Goal: Task Accomplishment & Management: Manage account settings

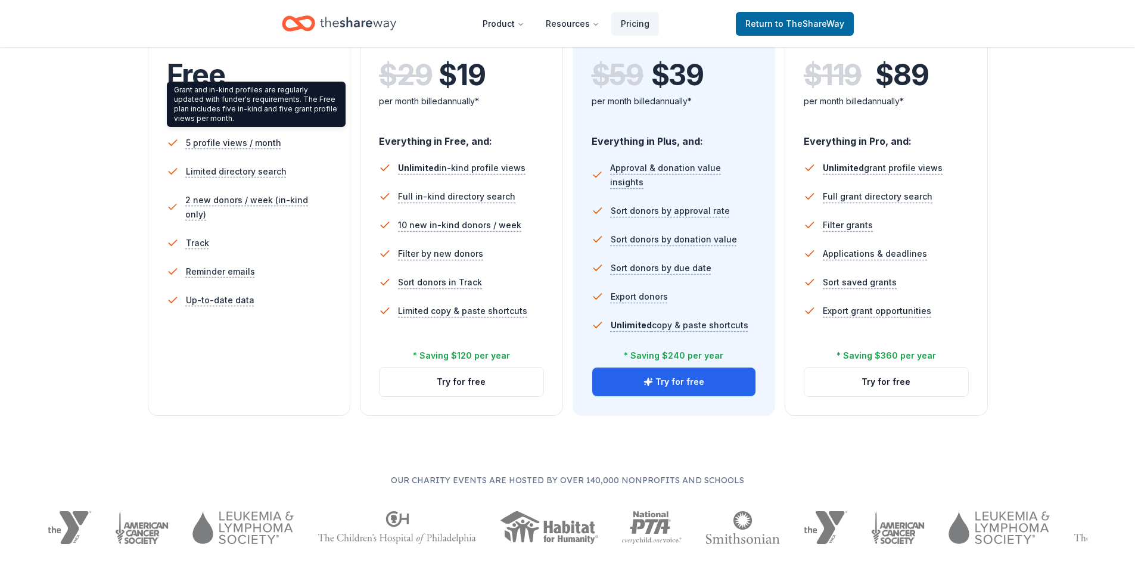
scroll to position [298, 0]
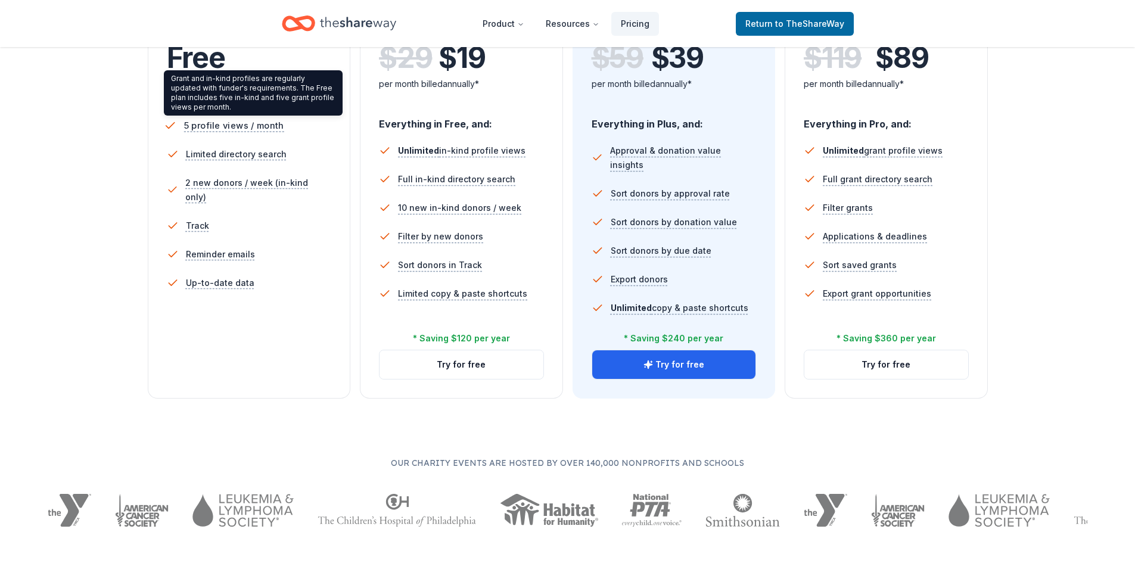
click at [228, 129] on span "5 profile views / month" at bounding box center [233, 125] width 100 height 15
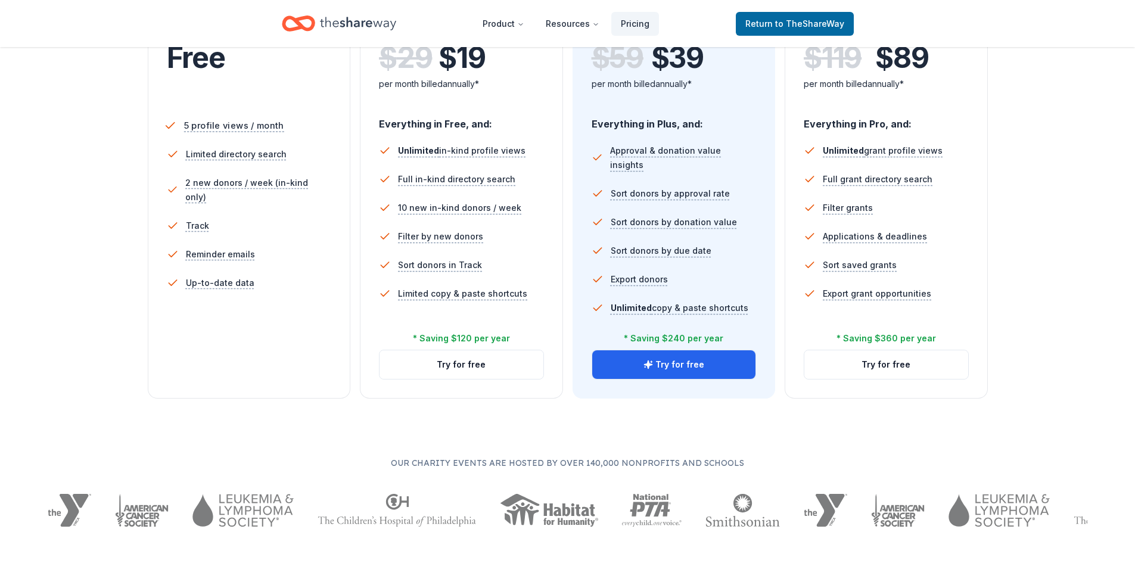
click at [188, 126] on span "5 profile views / month" at bounding box center [233, 125] width 100 height 15
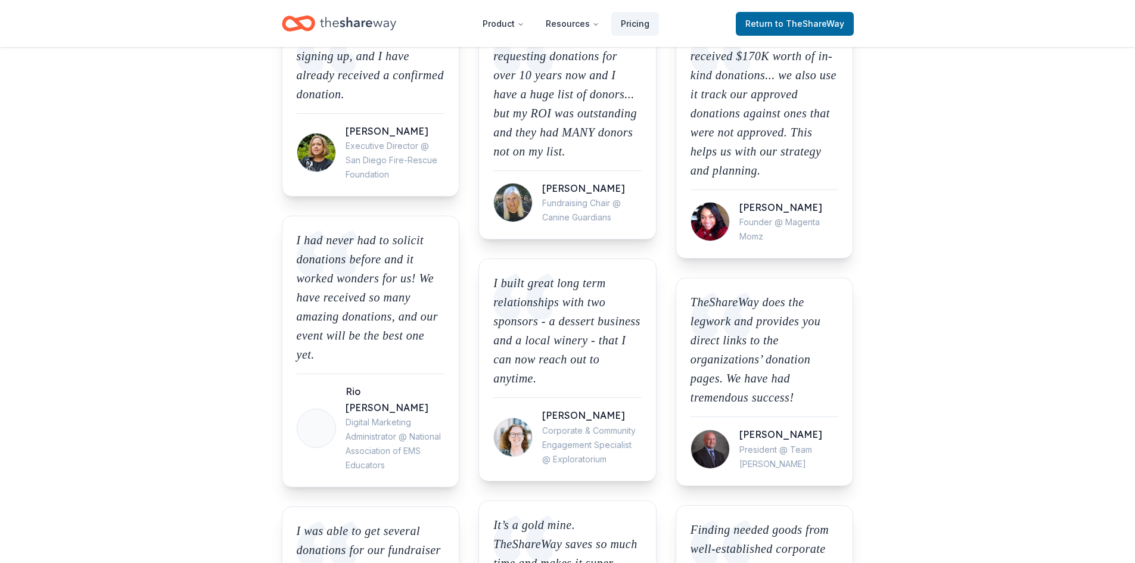
scroll to position [655, 0]
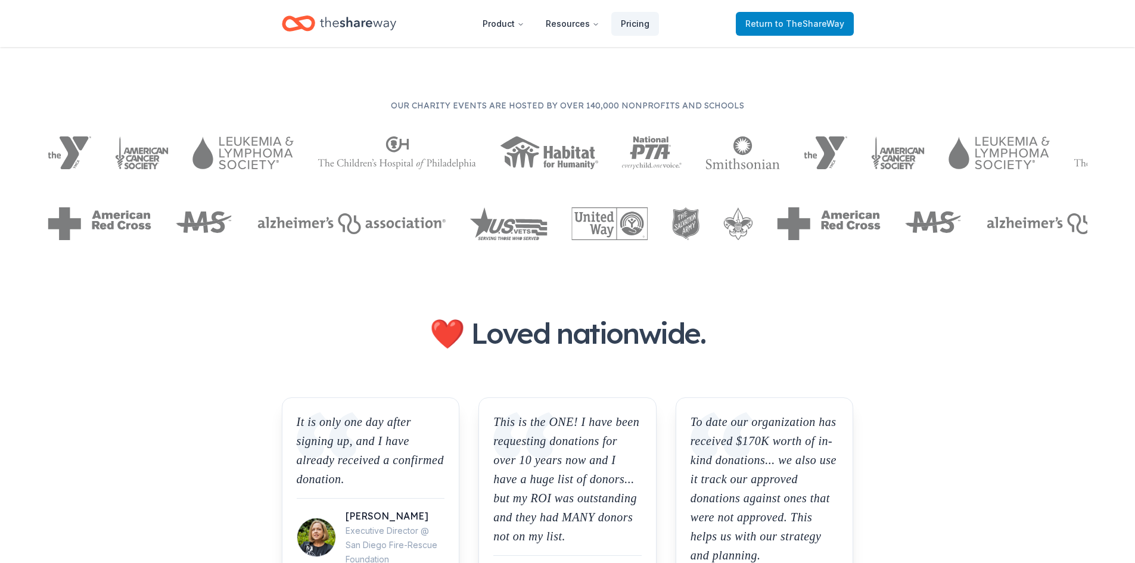
click at [775, 21] on span "Return to TheShareWay" at bounding box center [794, 24] width 99 height 14
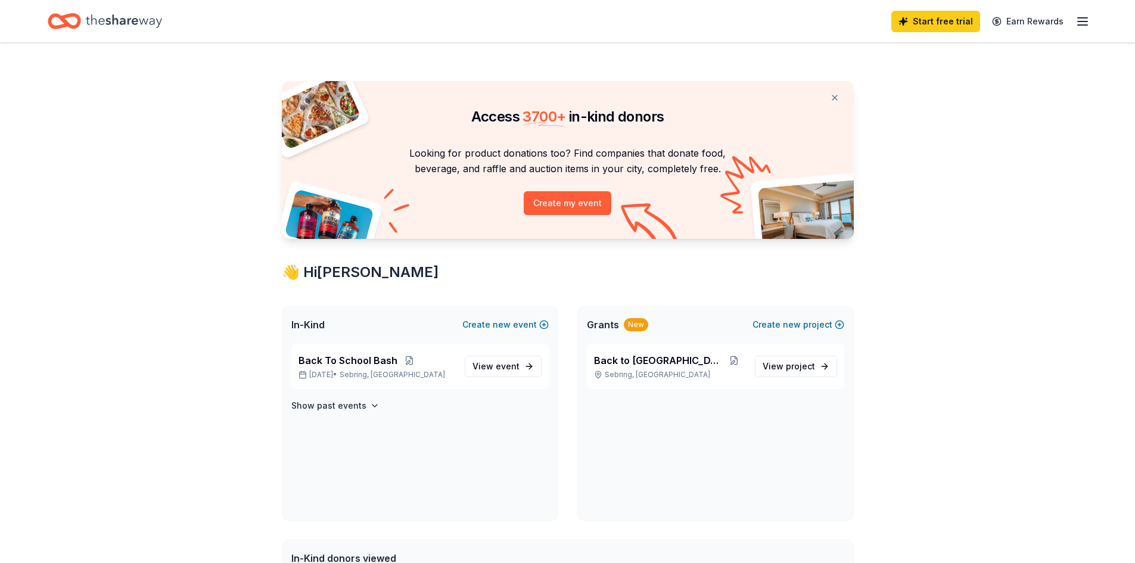
click at [793, 26] on div "Start free trial Earn Rewards" at bounding box center [567, 21] width 1039 height 28
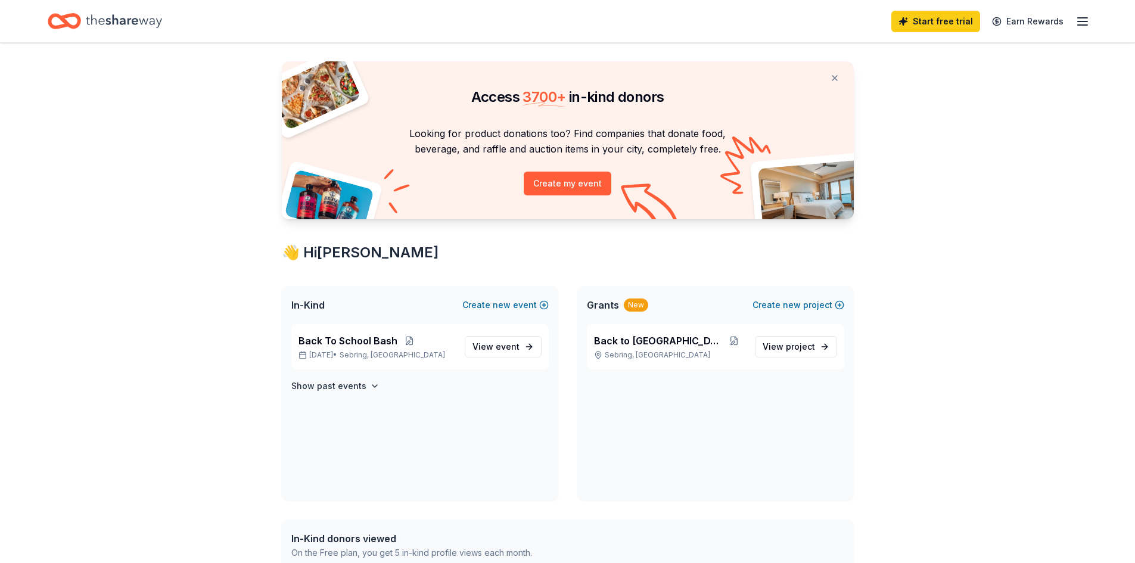
scroll to position [19, 0]
click at [1077, 23] on icon "button" at bounding box center [1082, 21] width 14 height 14
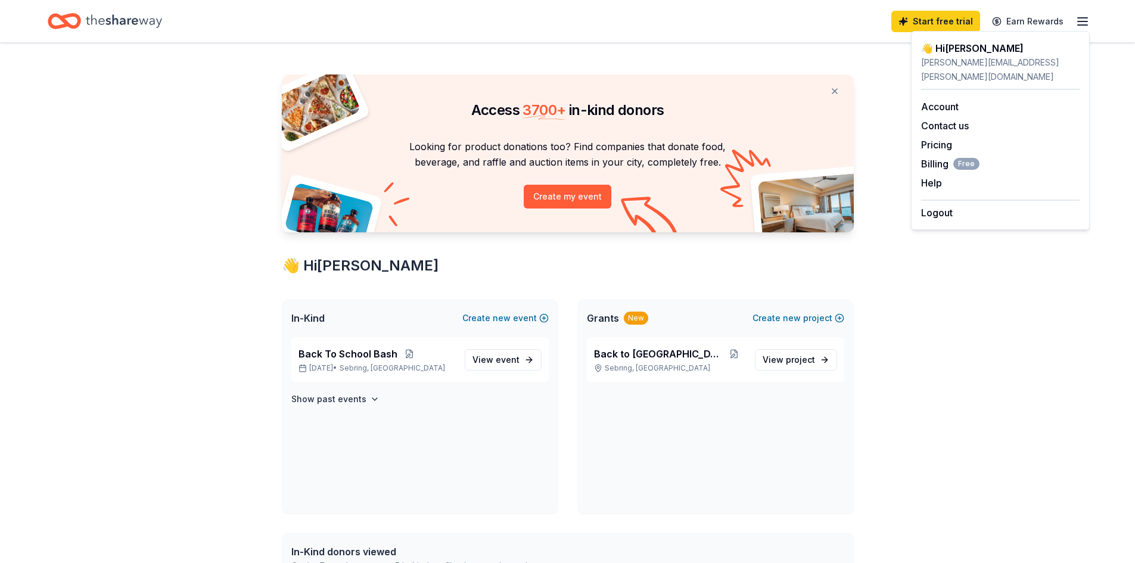
scroll to position [0, 0]
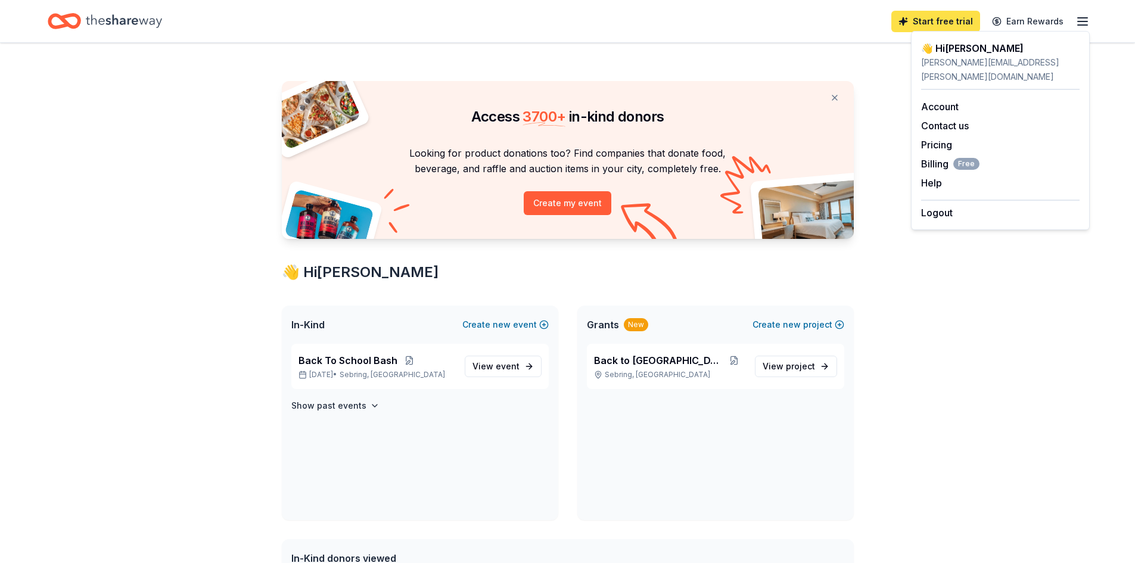
click at [917, 20] on link "Start free trial" at bounding box center [935, 21] width 89 height 21
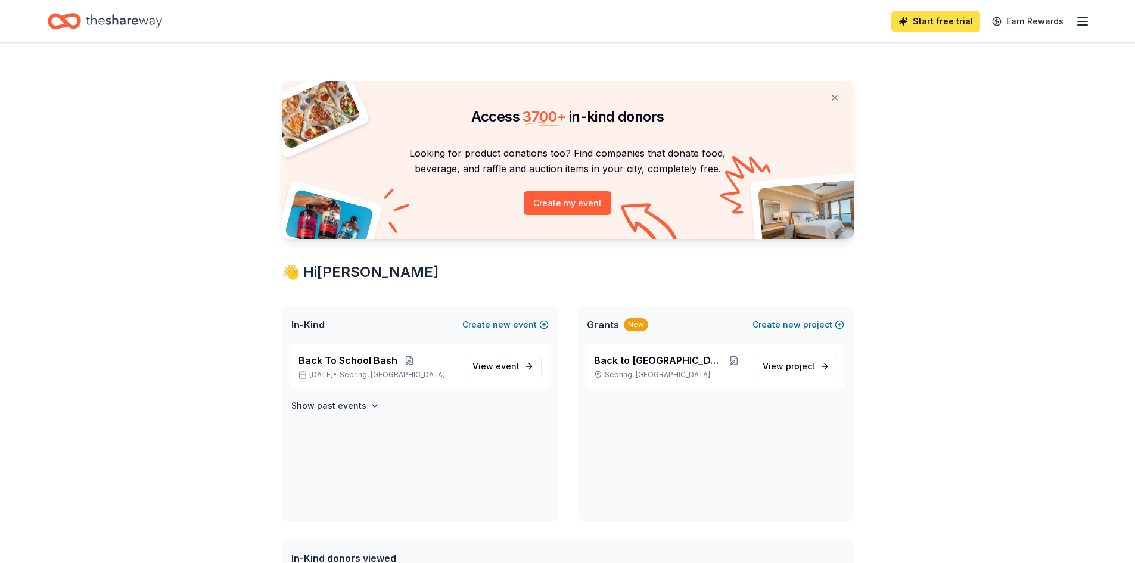
click at [939, 23] on link "Start free trial" at bounding box center [935, 21] width 89 height 21
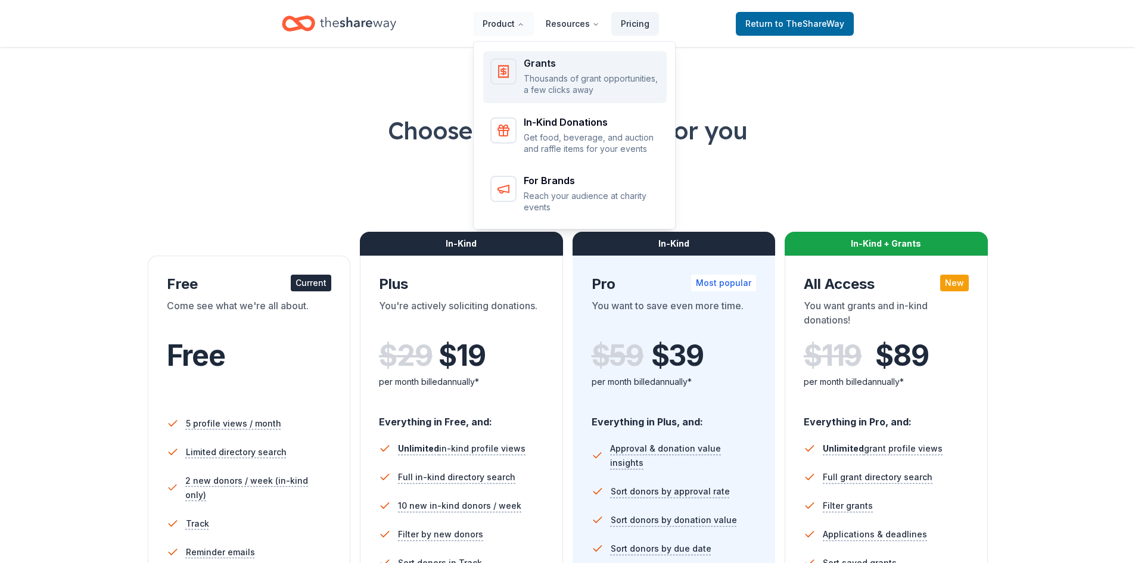
click at [551, 86] on p "Thousands of grant opportunities, a few clicks away" at bounding box center [592, 84] width 136 height 23
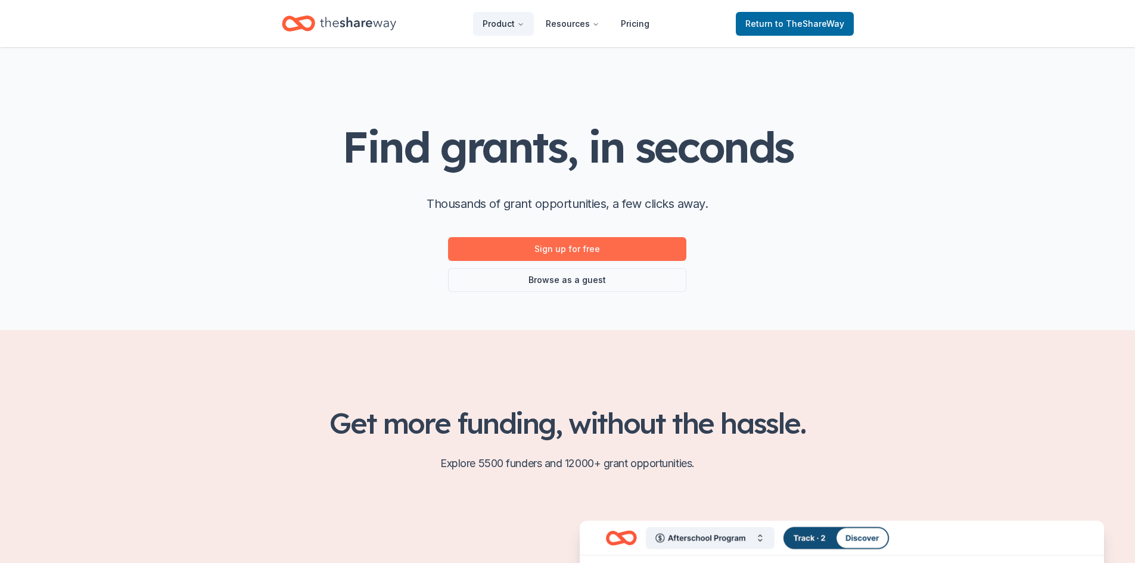
click at [562, 249] on link "Sign up for free" at bounding box center [567, 249] width 238 height 24
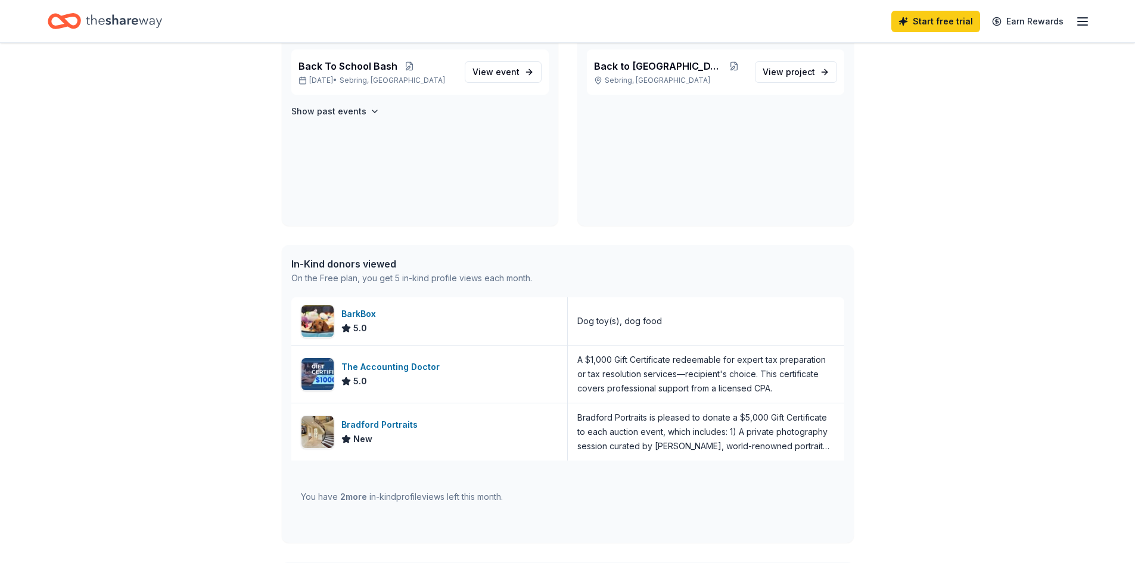
scroll to position [298, 0]
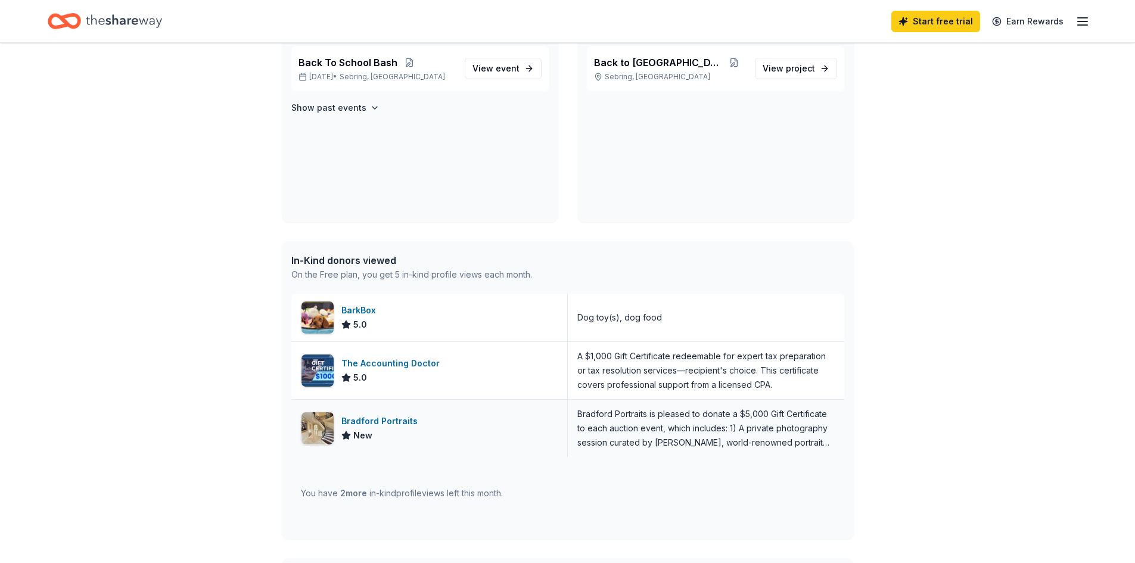
click at [605, 426] on div "Bradford Portraits is pleased to donate a $5,000 Gift Certificate to each aucti…" at bounding box center [705, 428] width 257 height 43
click at [375, 422] on div "Bradford Portraits" at bounding box center [381, 421] width 81 height 14
click at [371, 108] on icon "button" at bounding box center [375, 108] width 10 height 10
click at [515, 141] on span "event" at bounding box center [508, 142] width 24 height 10
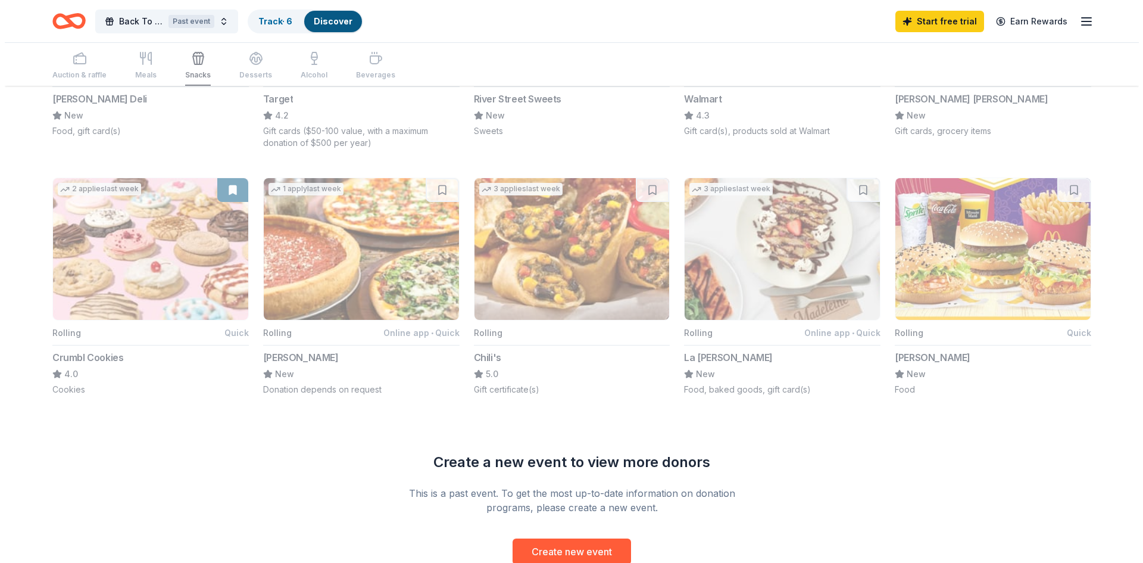
scroll to position [774, 0]
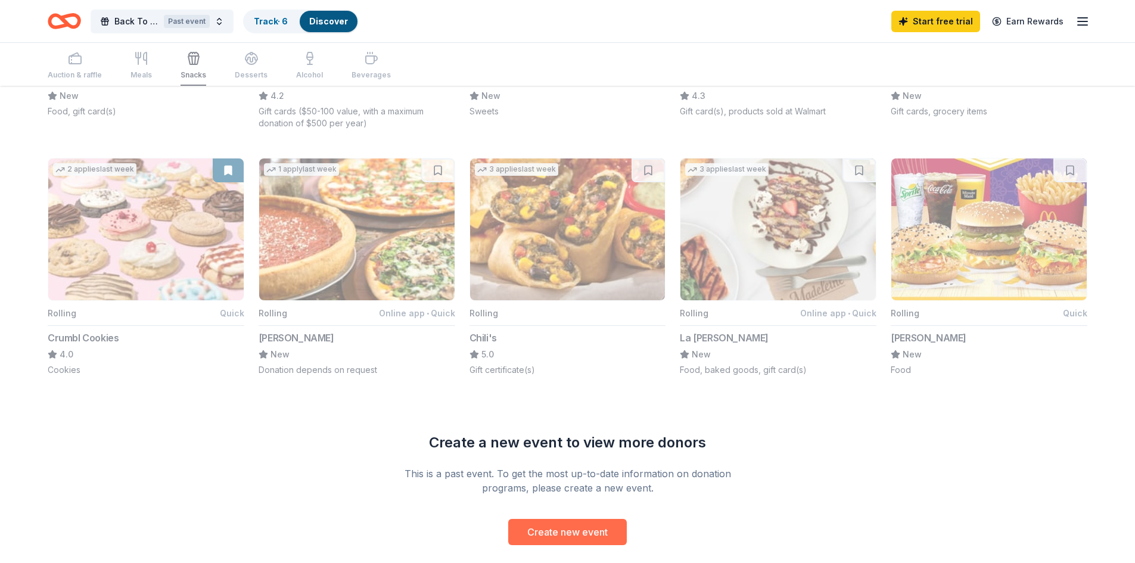
click at [557, 537] on button "Create new event" at bounding box center [567, 532] width 119 height 26
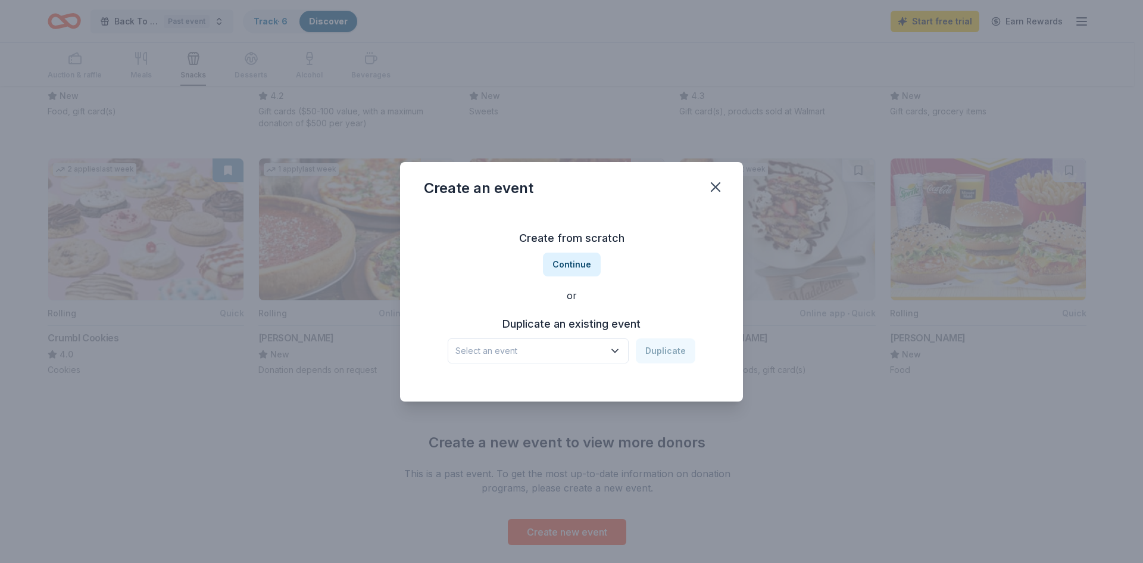
click at [616, 352] on icon "button" at bounding box center [615, 351] width 12 height 12
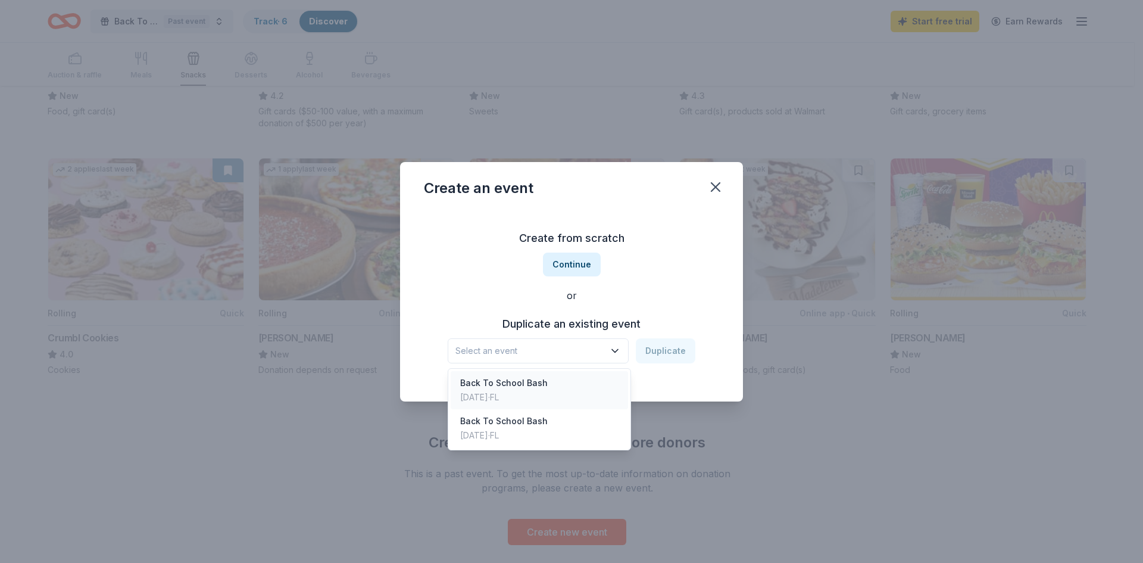
click at [507, 388] on div "Back To School Bash" at bounding box center [504, 383] width 88 height 14
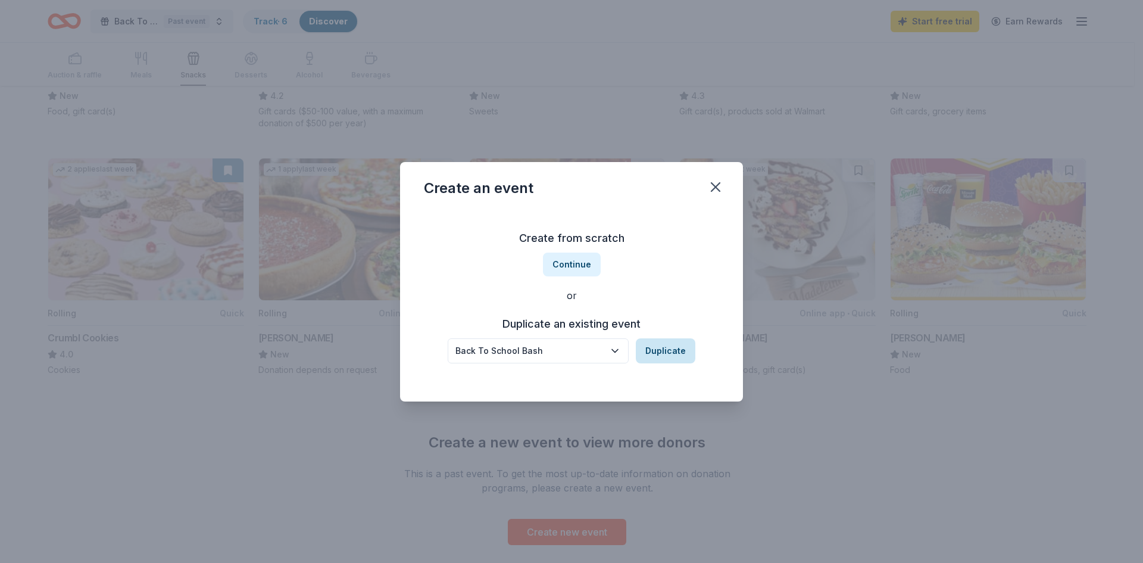
click at [677, 351] on button "Duplicate" at bounding box center [666, 350] width 60 height 25
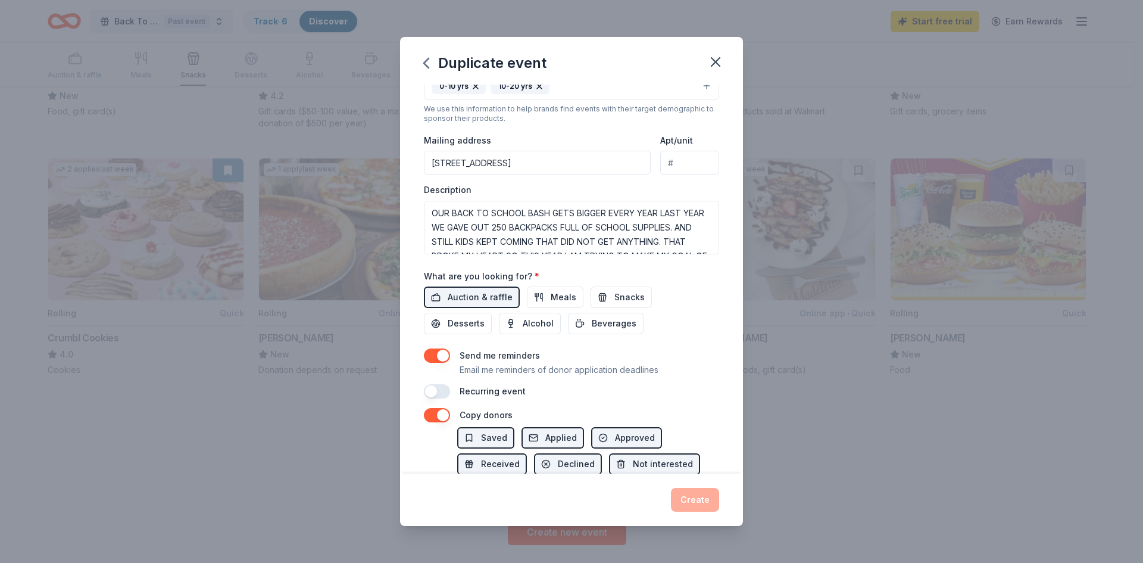
scroll to position [262, 0]
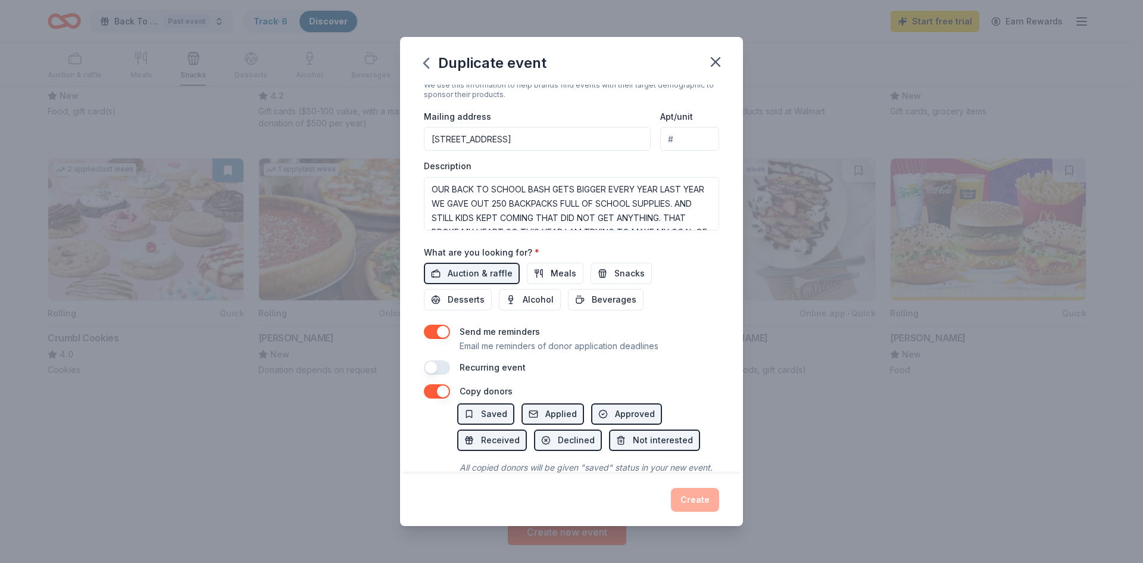
click at [435, 369] on button "button" at bounding box center [437, 367] width 26 height 14
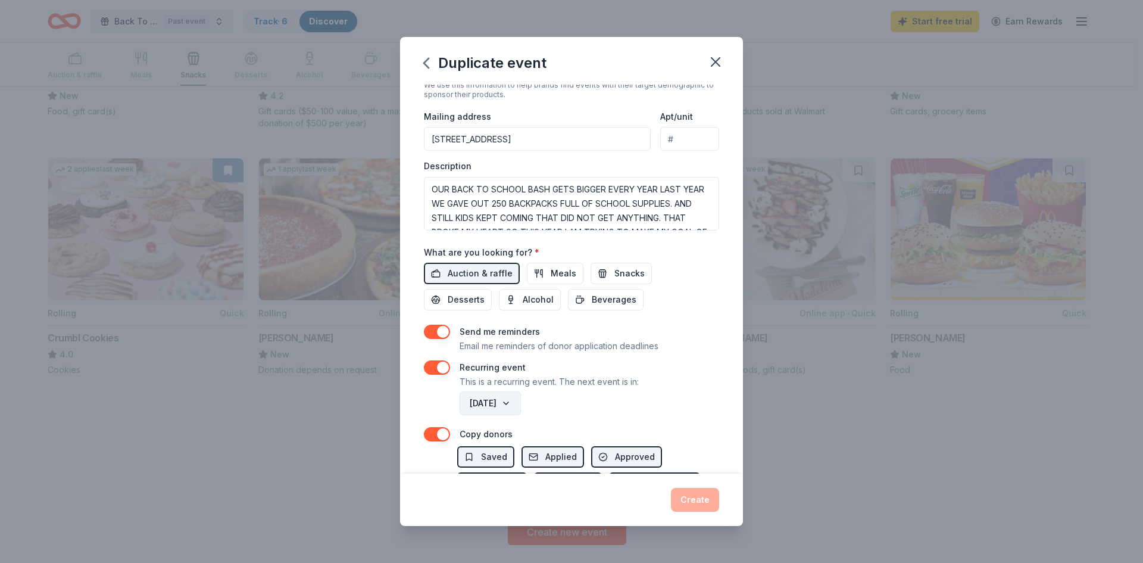
click at [521, 402] on button "[DATE]" at bounding box center [490, 403] width 61 height 24
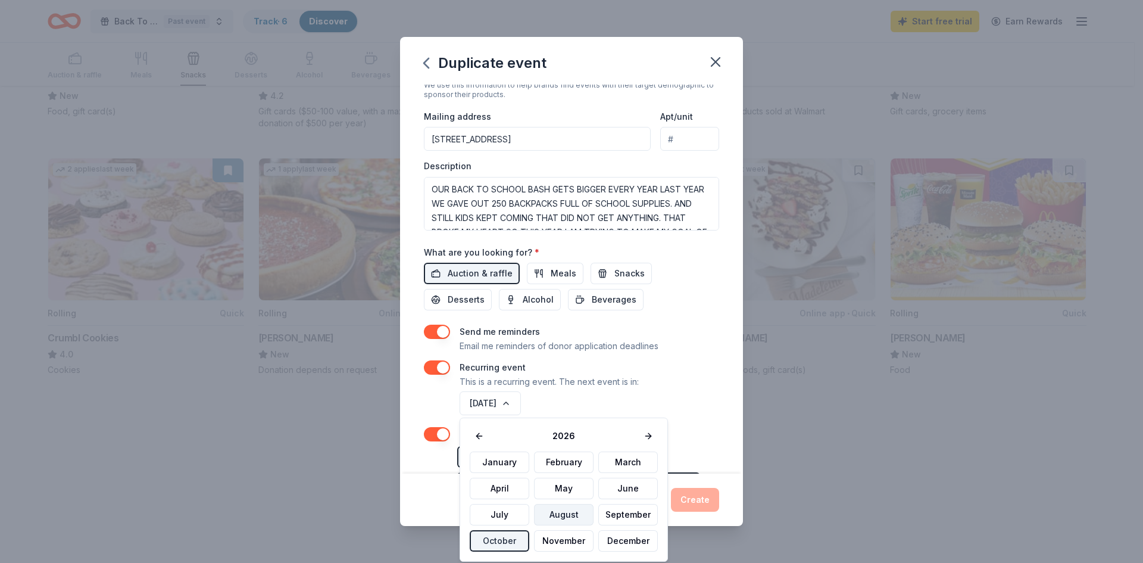
click at [563, 513] on button "August" at bounding box center [564, 514] width 60 height 21
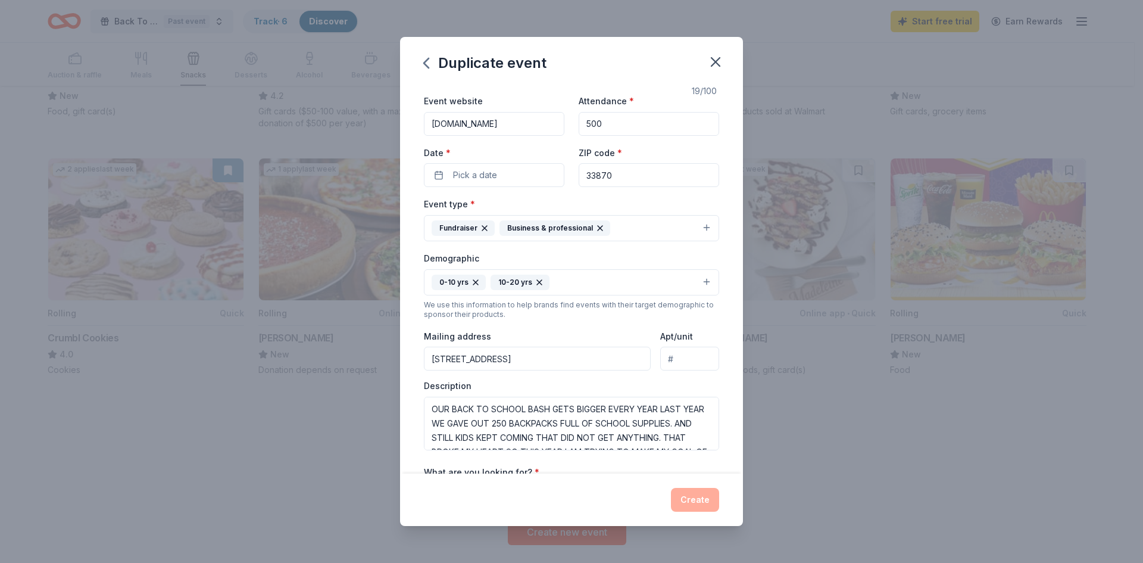
scroll to position [0, 0]
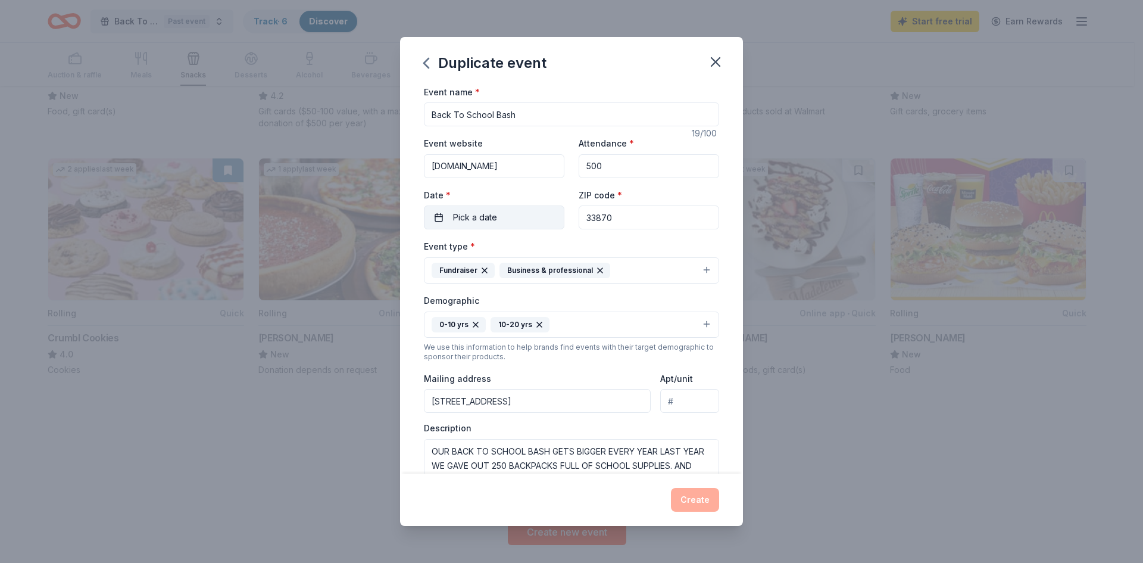
click at [482, 218] on span "Pick a date" at bounding box center [475, 217] width 44 height 14
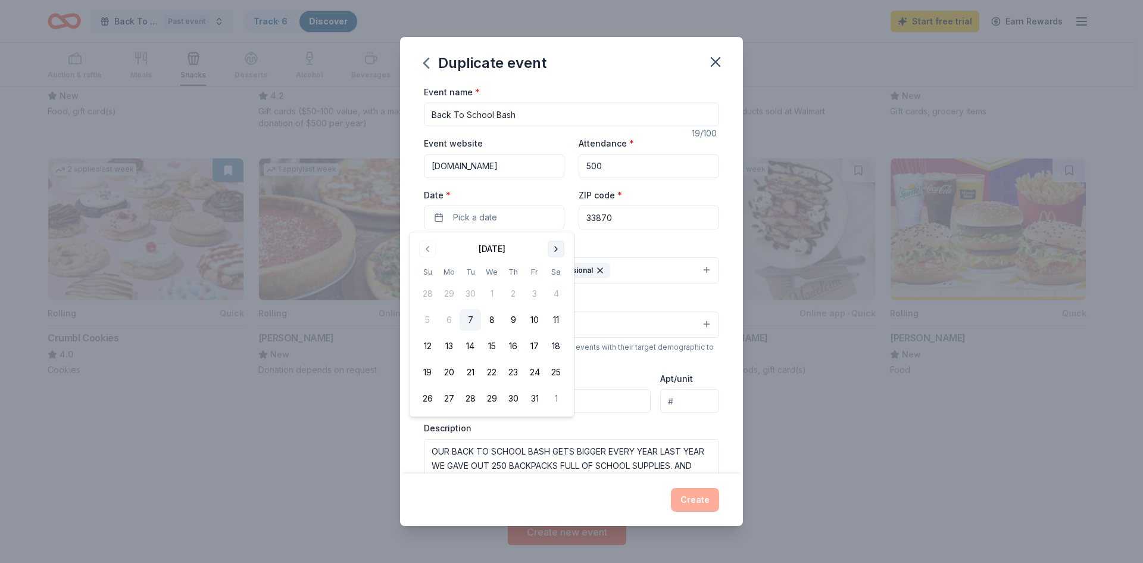
click at [556, 248] on button "Go to next month" at bounding box center [556, 249] width 17 height 17
click at [558, 250] on button "Go to next month" at bounding box center [556, 249] width 17 height 17
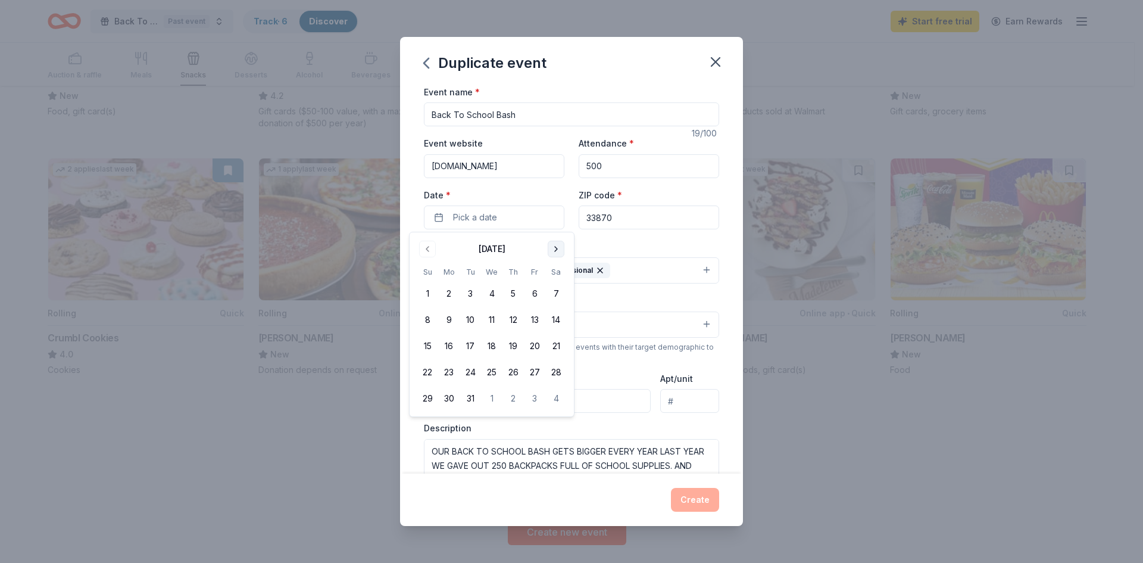
click at [558, 251] on button "Go to next month" at bounding box center [556, 249] width 17 height 17
click at [558, 252] on button "Go to next month" at bounding box center [556, 249] width 17 height 17
click at [558, 251] on button "Go to next month" at bounding box center [556, 249] width 17 height 17
click at [558, 250] on button "Go to next month" at bounding box center [556, 249] width 17 height 17
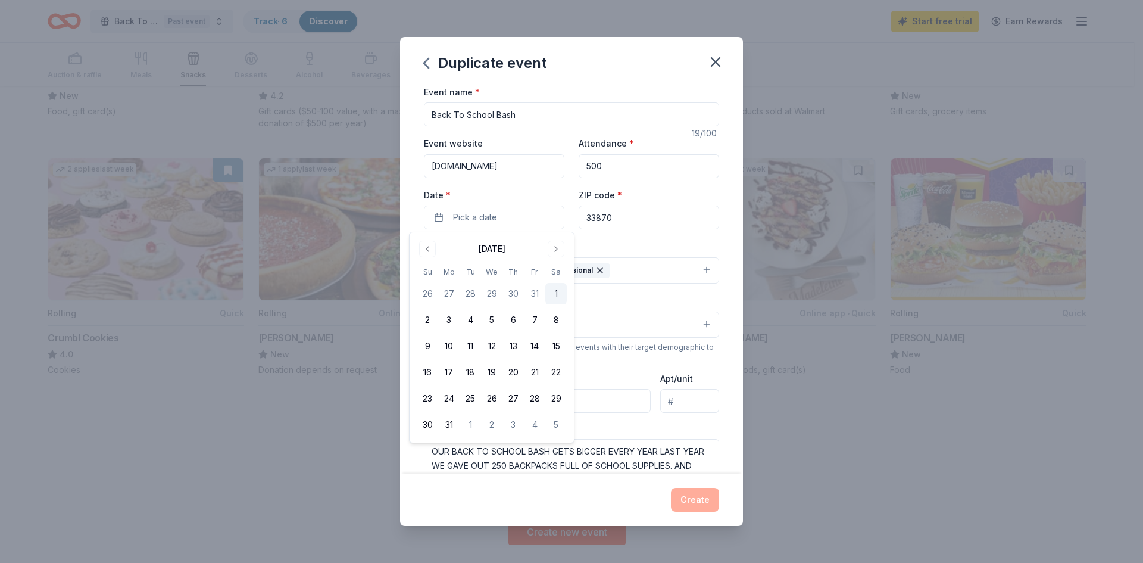
click at [555, 297] on button "1" at bounding box center [556, 293] width 21 height 21
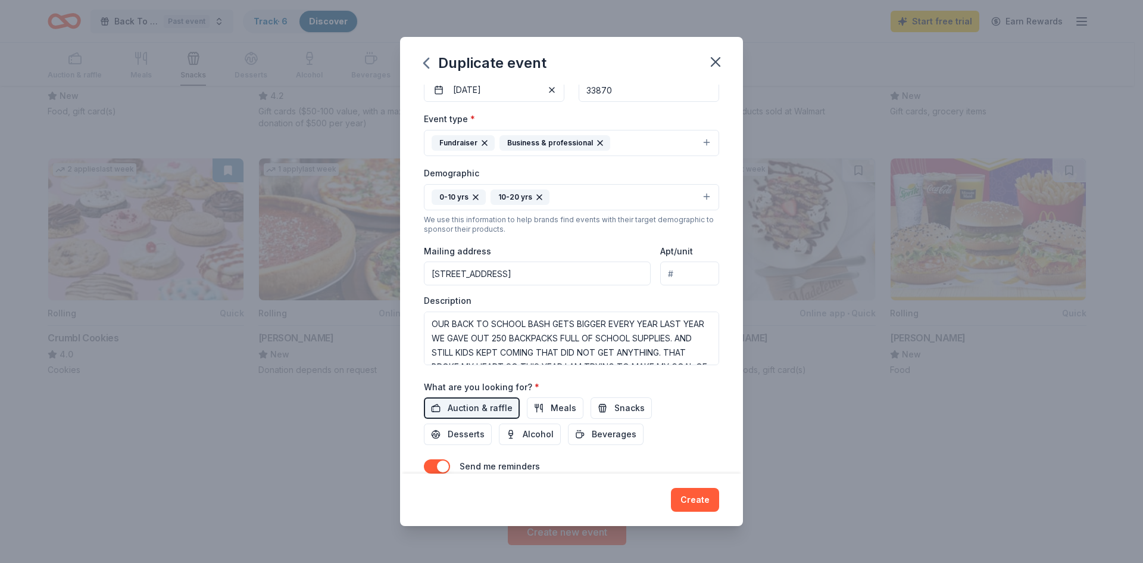
scroll to position [131, 0]
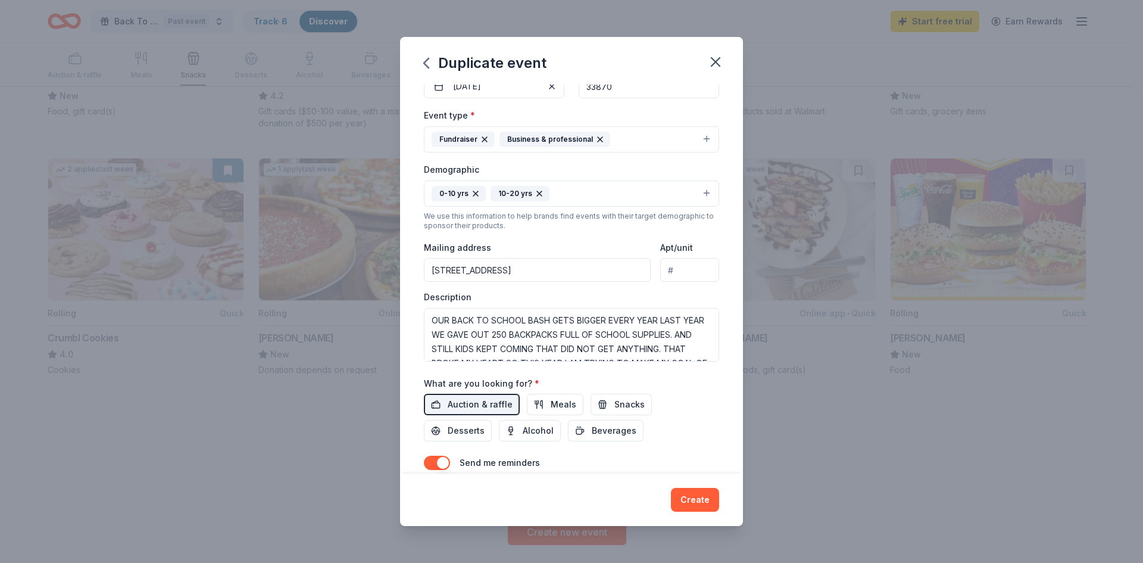
click at [696, 138] on button "Fundraiser Business & professional" at bounding box center [571, 139] width 295 height 26
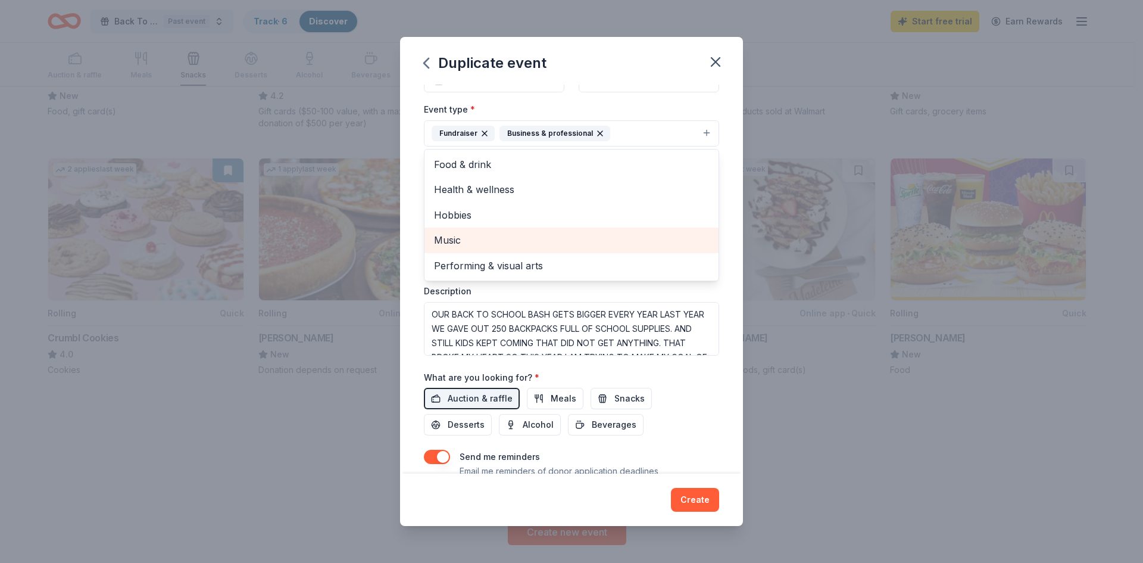
scroll to position [71, 0]
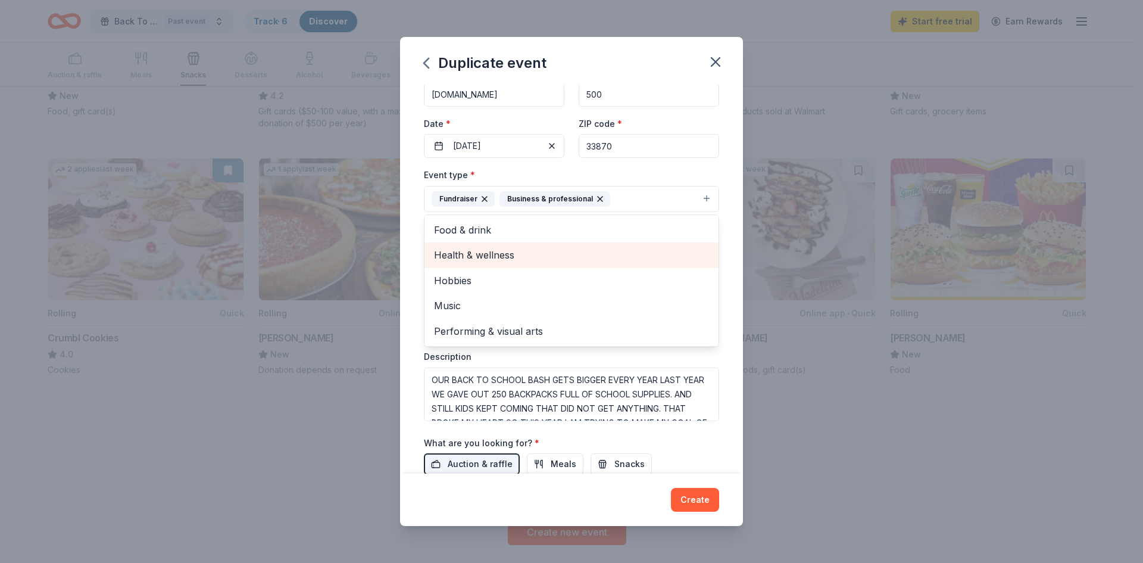
click at [480, 255] on span "Health & wellness" at bounding box center [571, 254] width 275 height 15
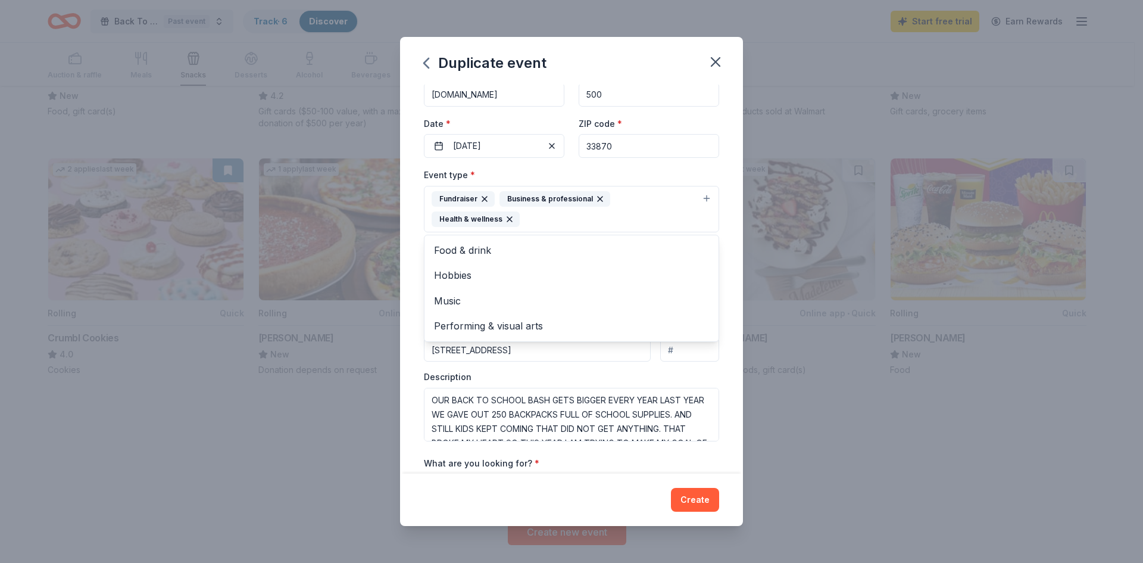
click at [695, 498] on div "Duplicate event Event name * Back To School Bash 19 /100 Event website [DOMAIN_…" at bounding box center [571, 282] width 343 height 490
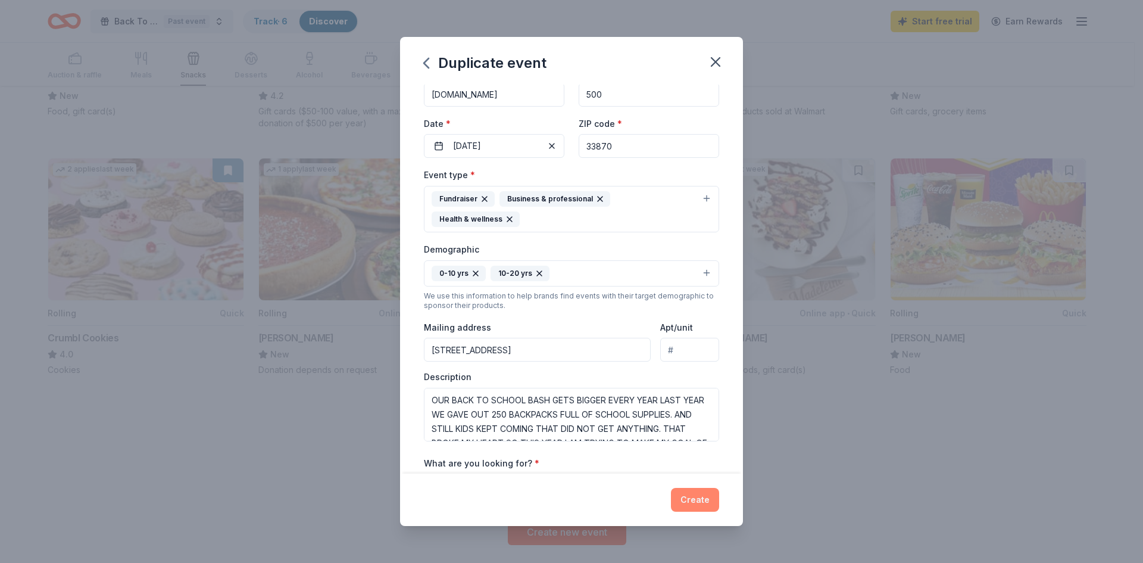
click at [701, 502] on button "Create" at bounding box center [695, 500] width 48 height 24
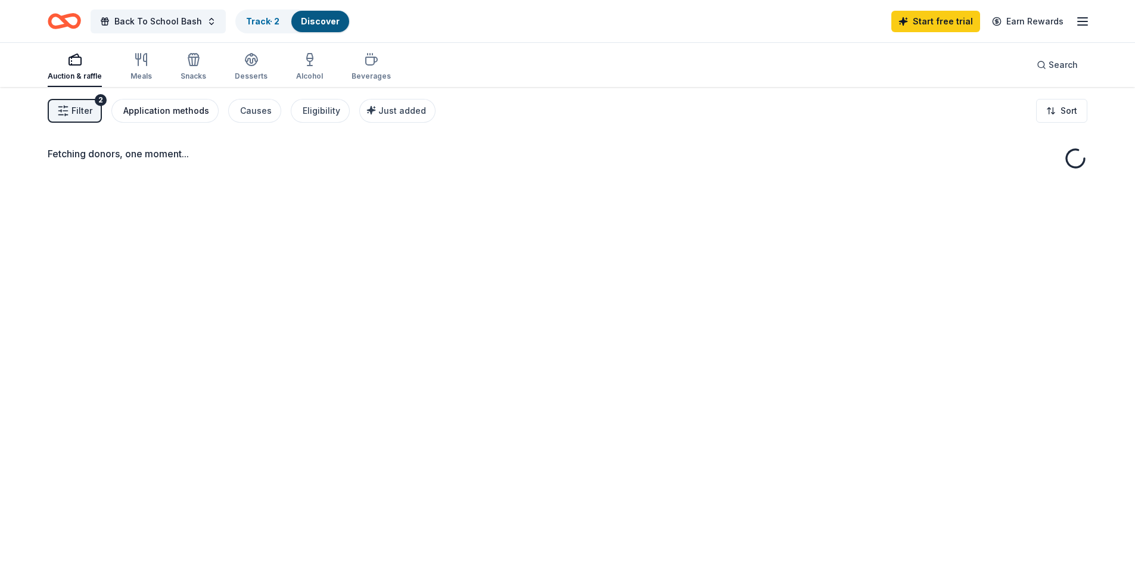
click at [172, 112] on div "Application methods" at bounding box center [166, 111] width 86 height 14
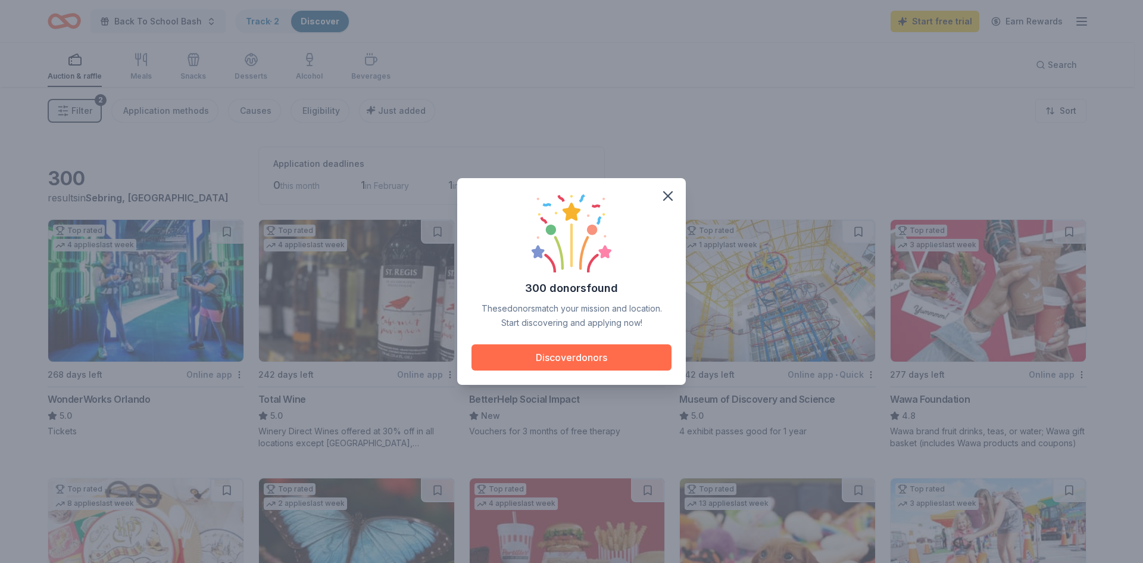
click at [568, 358] on button "Discover donors" at bounding box center [572, 357] width 200 height 26
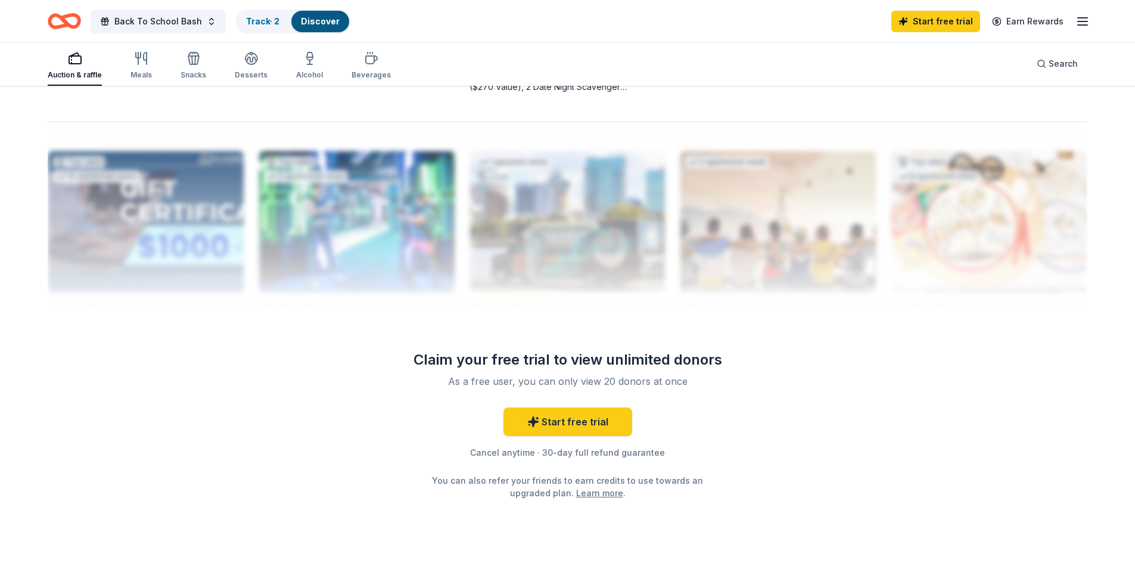
scroll to position [1156, 0]
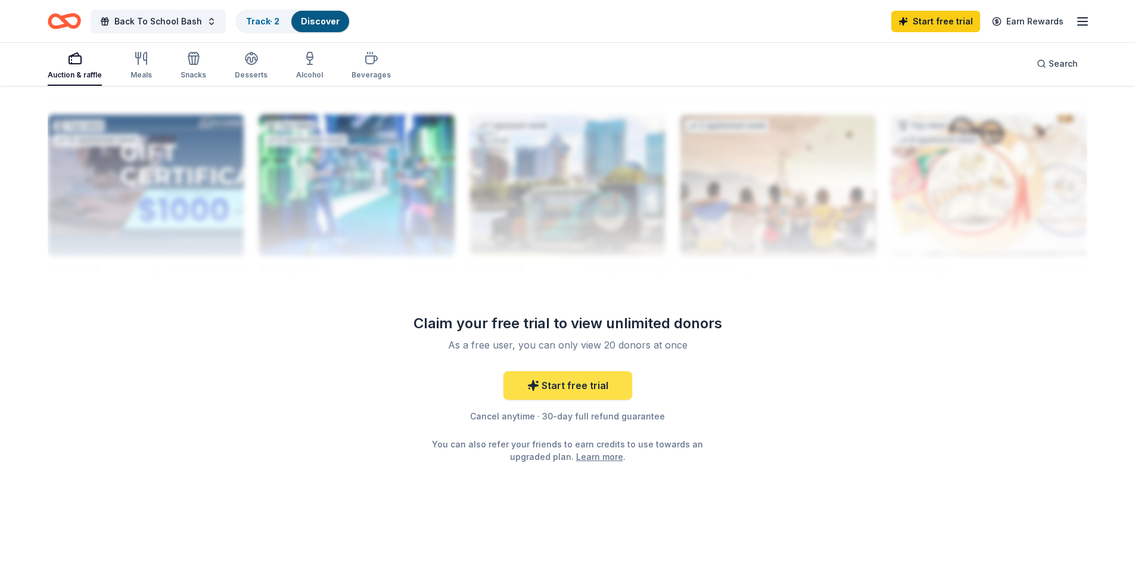
click at [587, 384] on link "Start free trial" at bounding box center [567, 385] width 129 height 29
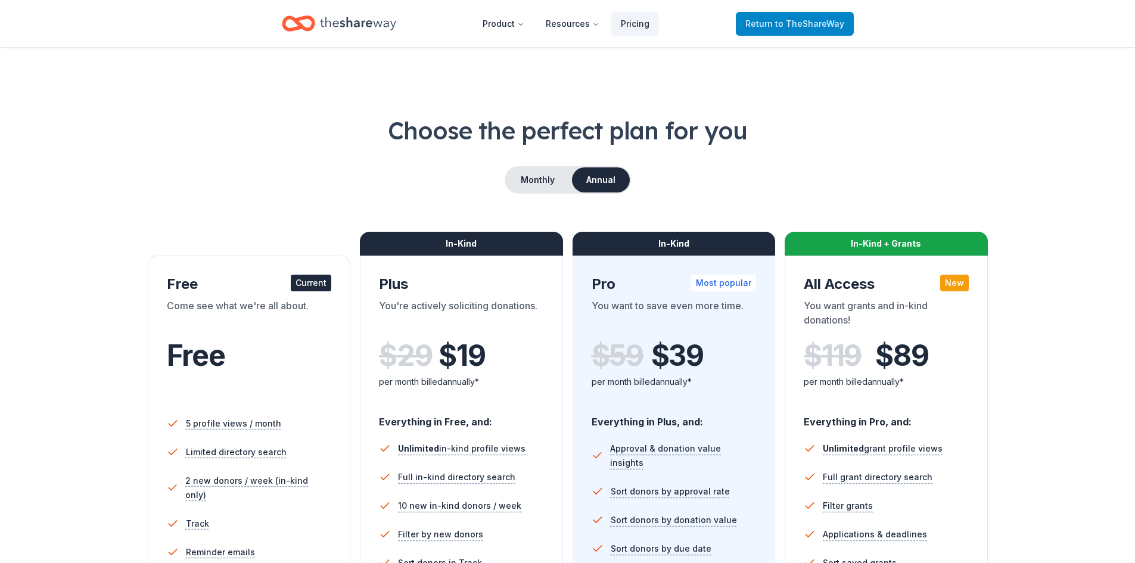
click at [809, 26] on span "to TheShareWay" at bounding box center [809, 23] width 69 height 10
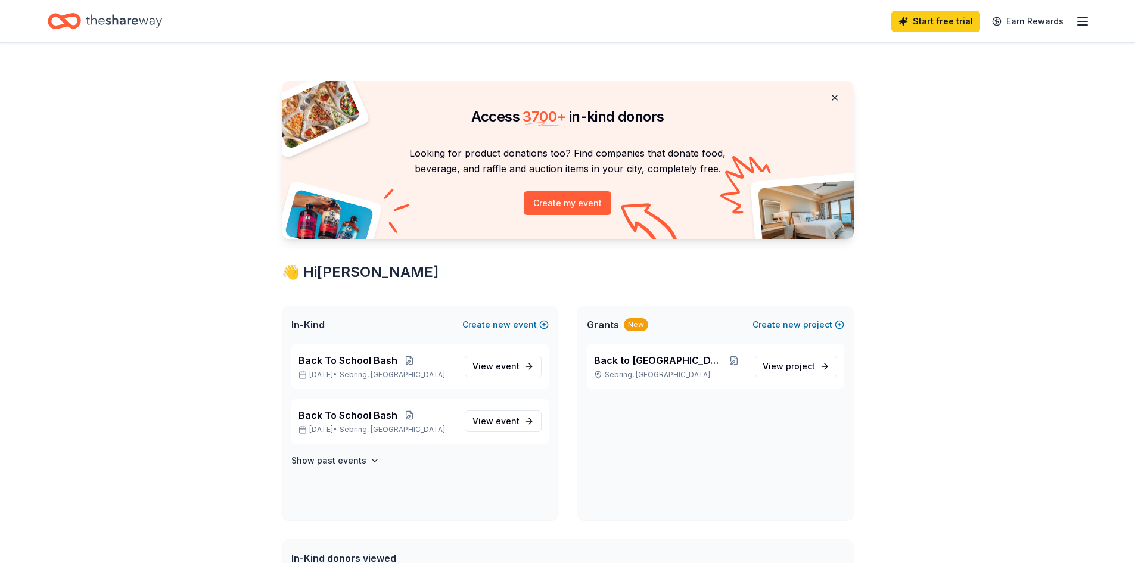
click at [833, 97] on button at bounding box center [834, 98] width 29 height 24
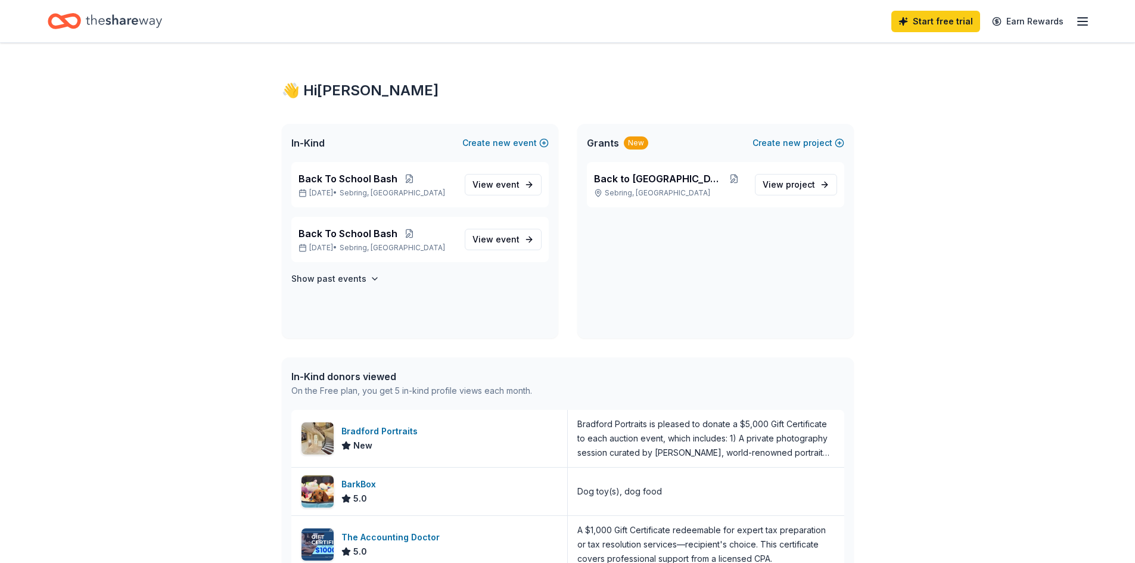
click at [110, 23] on icon "Home" at bounding box center [124, 20] width 76 height 13
click at [791, 183] on span "project" at bounding box center [800, 184] width 29 height 10
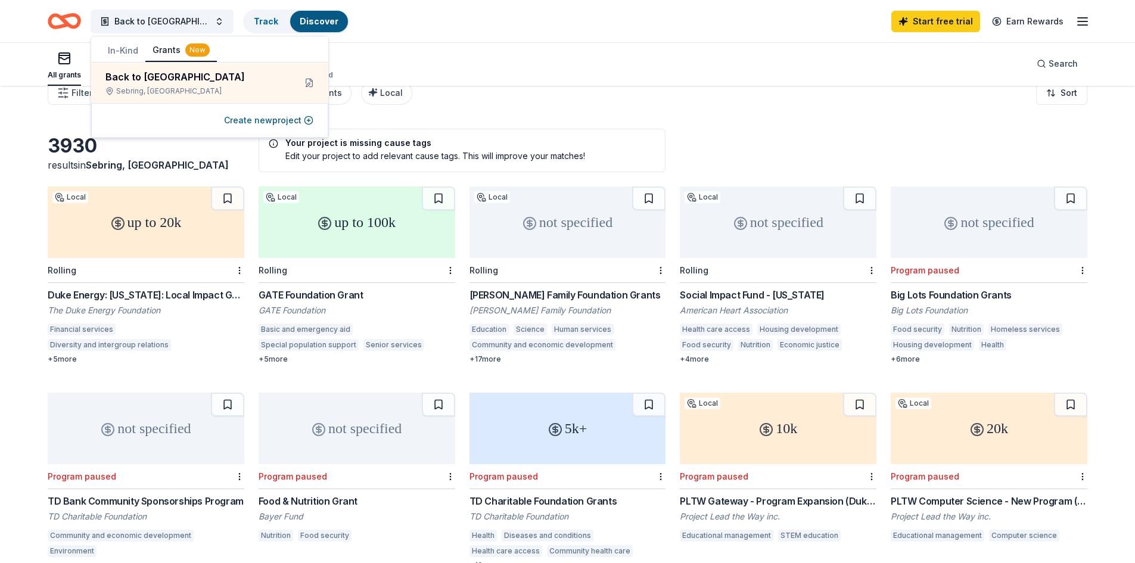
scroll to position [1, 0]
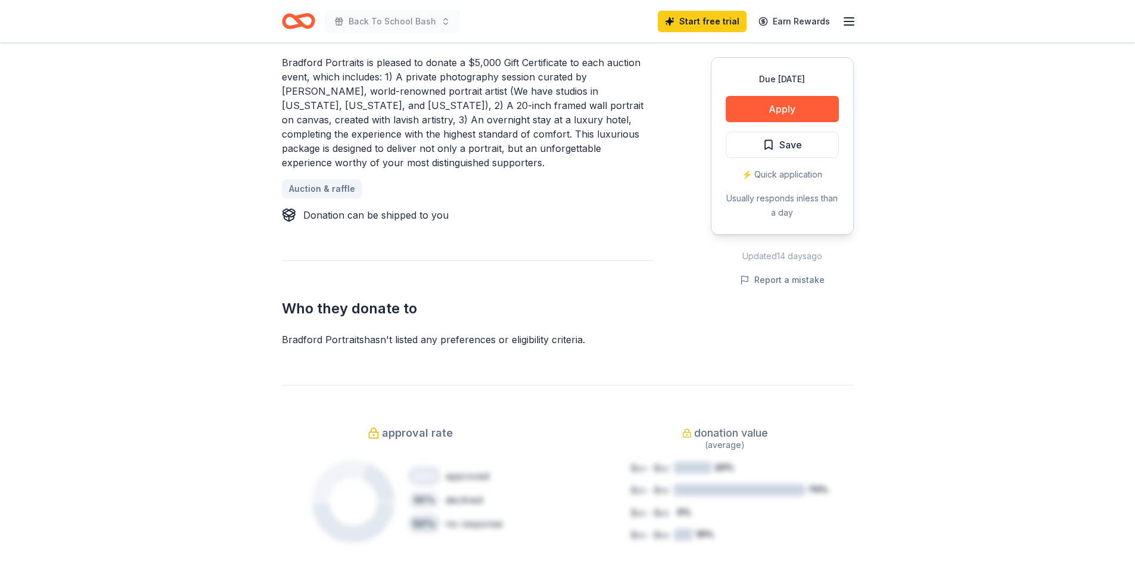
scroll to position [536, 0]
